Goal: Task Accomplishment & Management: Use online tool/utility

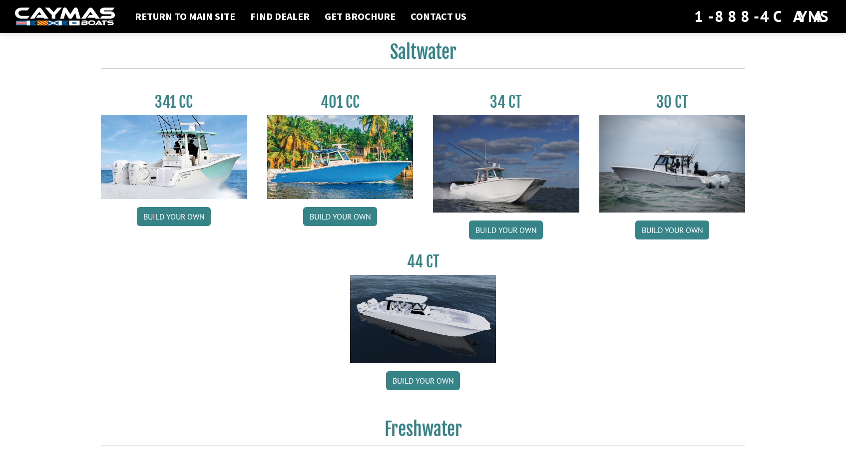
scroll to position [437, 0]
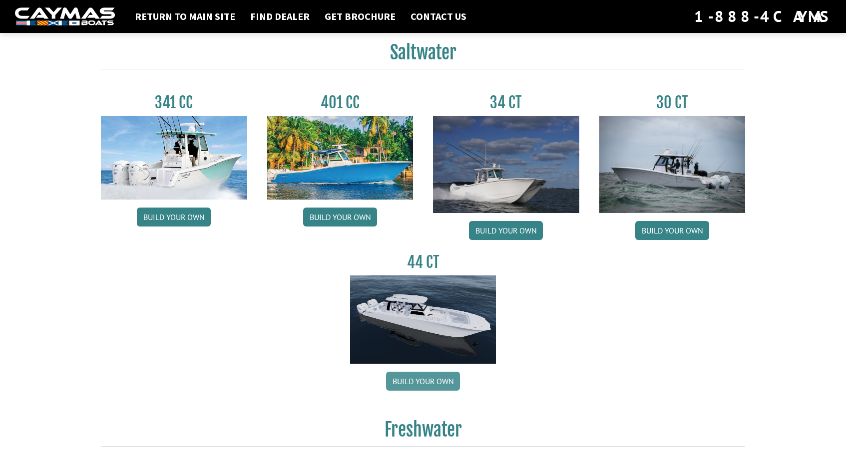
click at [437, 379] on link "Build your own" at bounding box center [423, 381] width 74 height 19
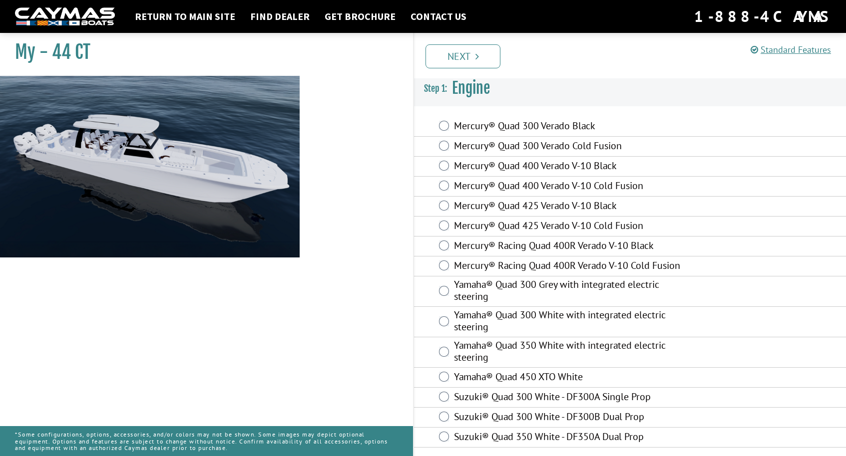
scroll to position [3, 0]
click at [445, 235] on div "Mercury® Quad 425 Verado V-10 Cold Fusion" at bounding box center [630, 227] width 432 height 20
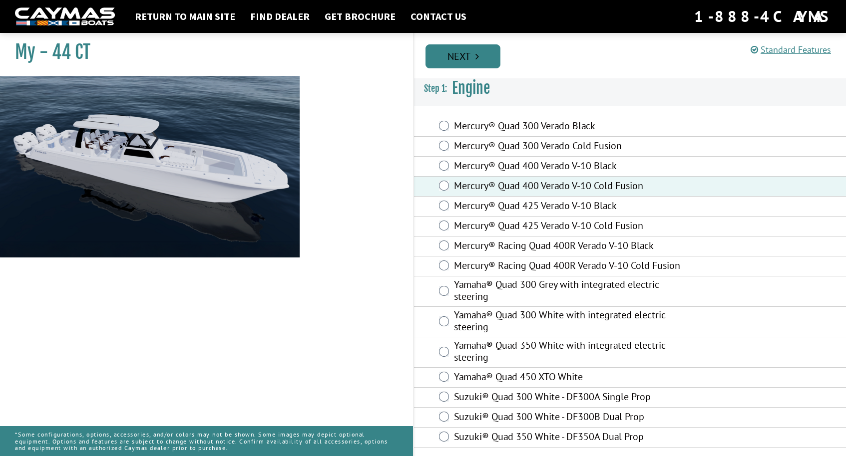
click at [466, 61] on link "Next" at bounding box center [462, 56] width 75 height 24
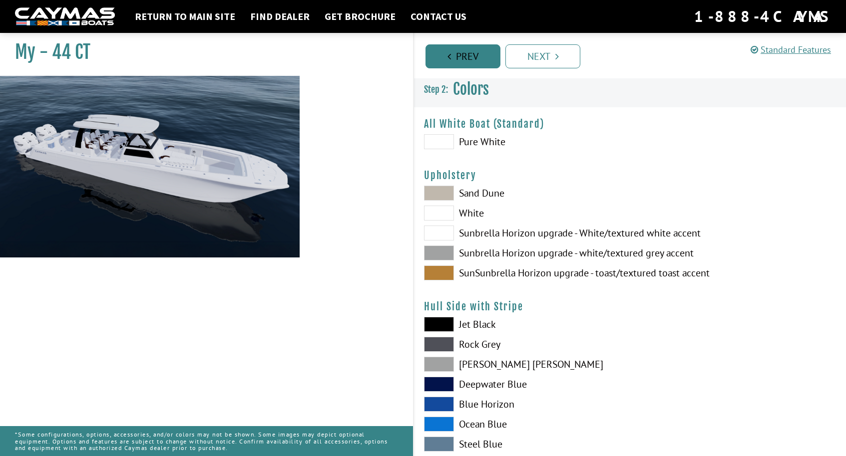
scroll to position [0, 0]
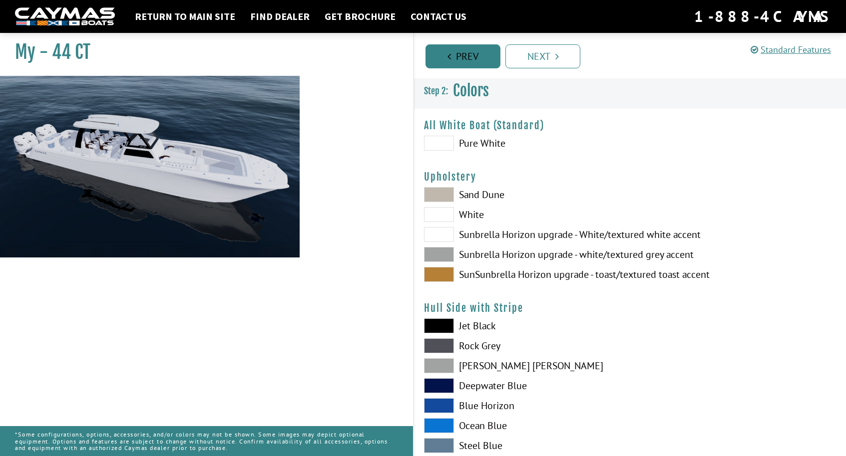
click at [461, 60] on link "Prev" at bounding box center [462, 56] width 75 height 24
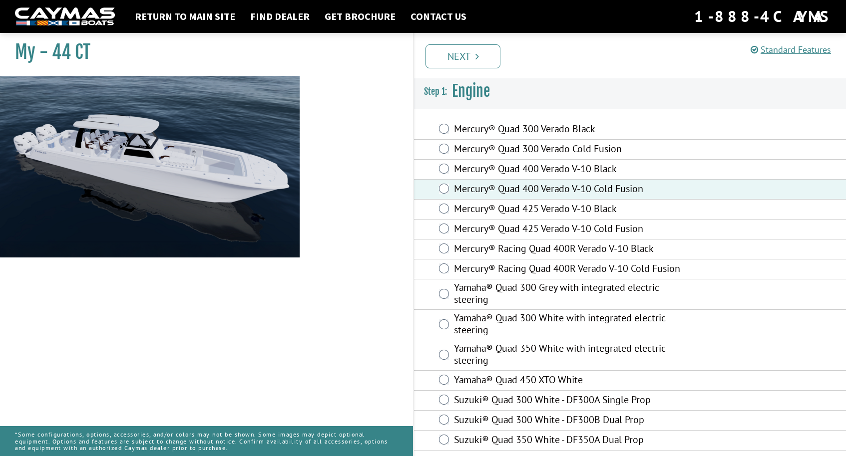
click at [442, 314] on div "Yamaha® Quad 300 White with integrated electric steering" at bounding box center [630, 325] width 432 height 30
click at [441, 336] on div "Yamaha® Quad 300 White with integrated electric steering" at bounding box center [630, 325] width 432 height 30
click at [465, 52] on link "Next" at bounding box center [462, 56] width 75 height 24
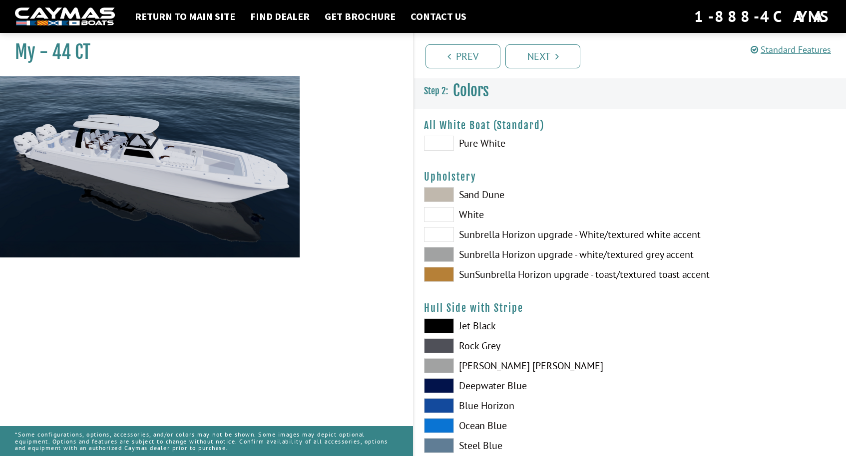
click at [444, 144] on span at bounding box center [439, 143] width 30 height 15
click at [435, 277] on span at bounding box center [439, 274] width 30 height 15
click at [442, 275] on span at bounding box center [439, 274] width 30 height 15
click at [446, 328] on span at bounding box center [439, 325] width 30 height 15
click at [440, 273] on span at bounding box center [439, 274] width 30 height 15
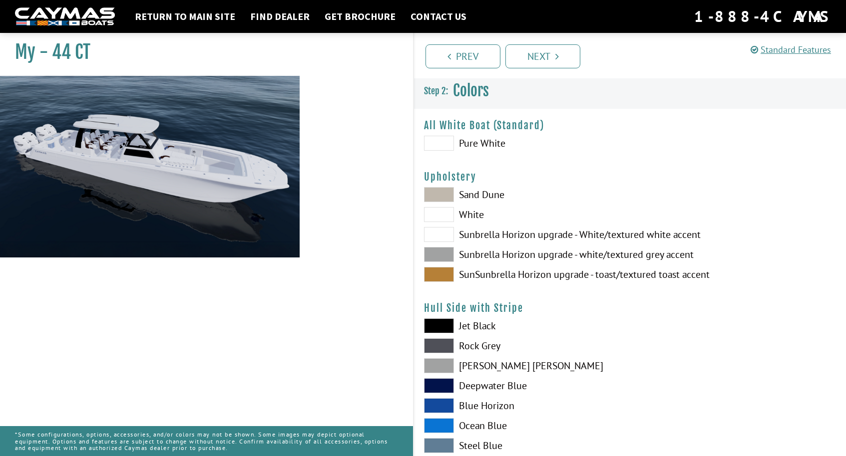
click at [441, 320] on span at bounding box center [439, 325] width 30 height 15
click at [552, 54] on link "Next" at bounding box center [542, 56] width 75 height 24
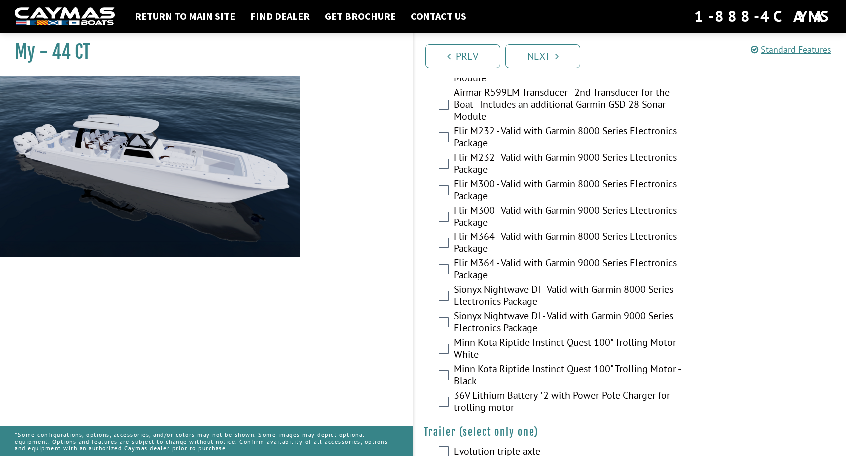
scroll to position [2130, 0]
